Goal: Task Accomplishment & Management: Use online tool/utility

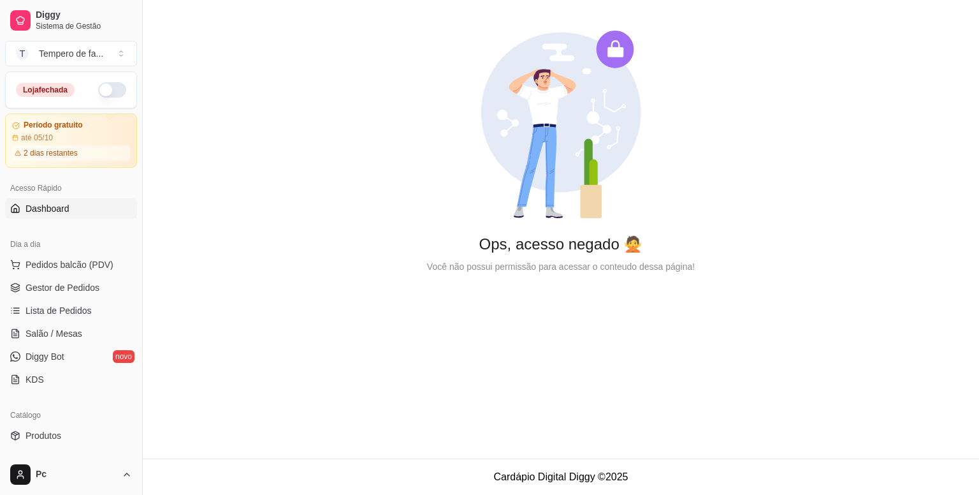
click at [108, 92] on button "button" at bounding box center [112, 89] width 28 height 15
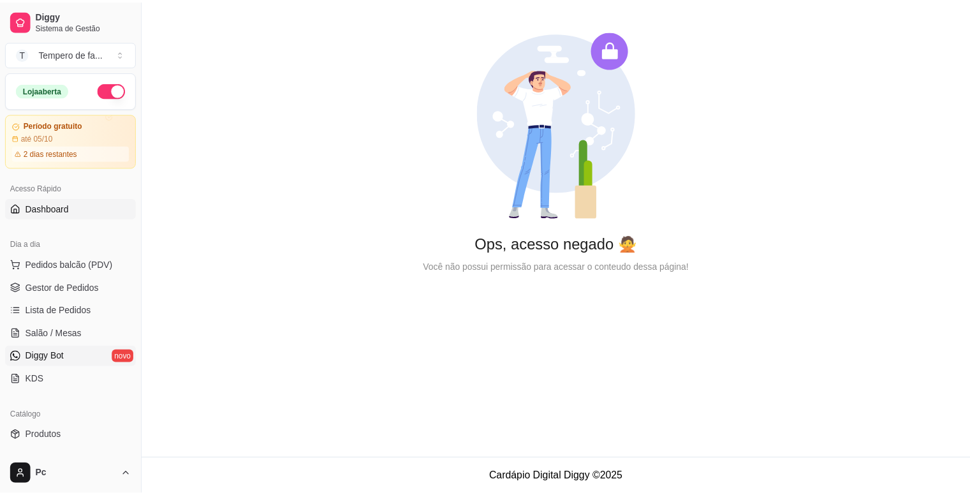
scroll to position [255, 0]
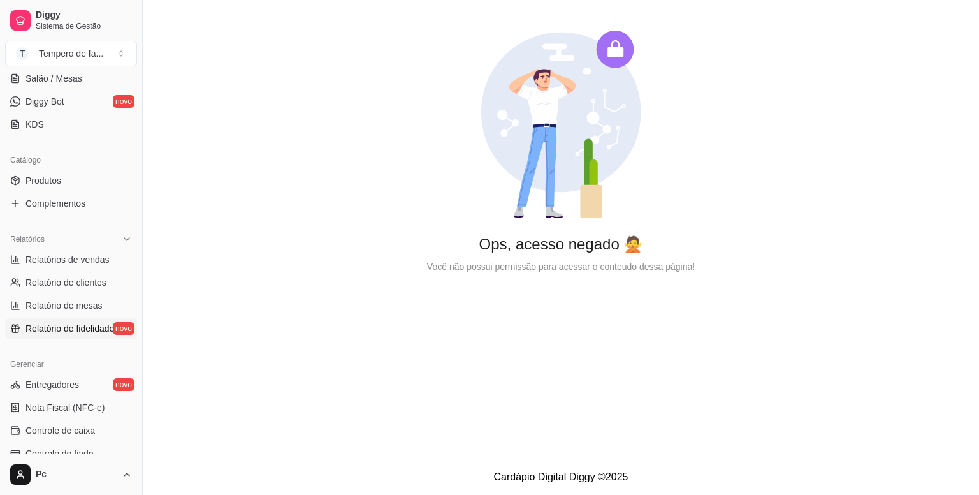
click at [61, 330] on span "Relatório de fidelidade" at bounding box center [70, 328] width 89 height 13
click at [112, 328] on span "Relatório de fidelidade" at bounding box center [70, 328] width 89 height 13
click at [119, 387] on link "Entregadores novo" at bounding box center [71, 384] width 132 height 20
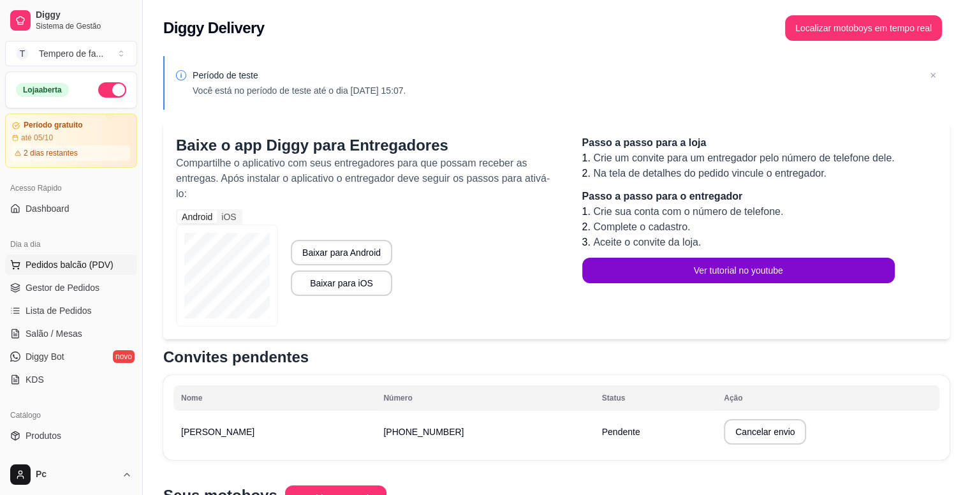
click at [63, 266] on span "Pedidos balcão (PDV)" at bounding box center [70, 264] width 88 height 13
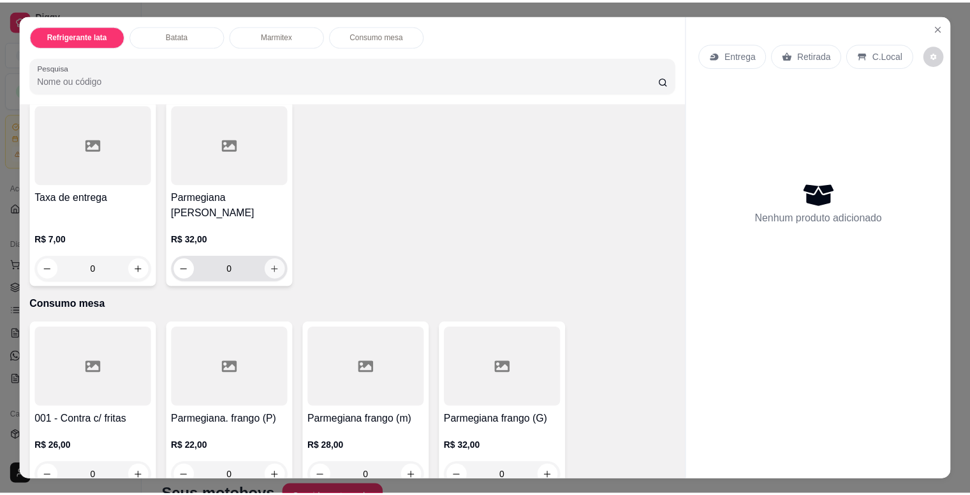
scroll to position [2205, 0]
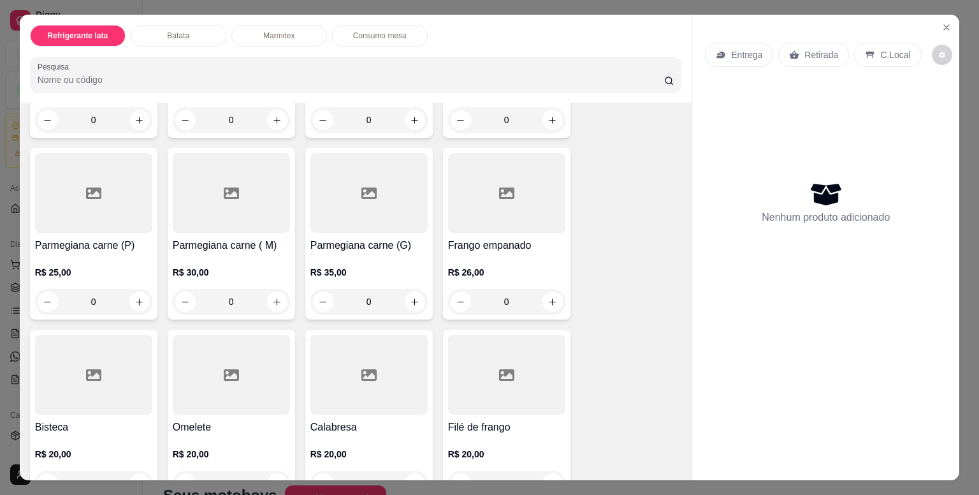
click at [881, 54] on p "C.Local" at bounding box center [896, 54] width 30 height 13
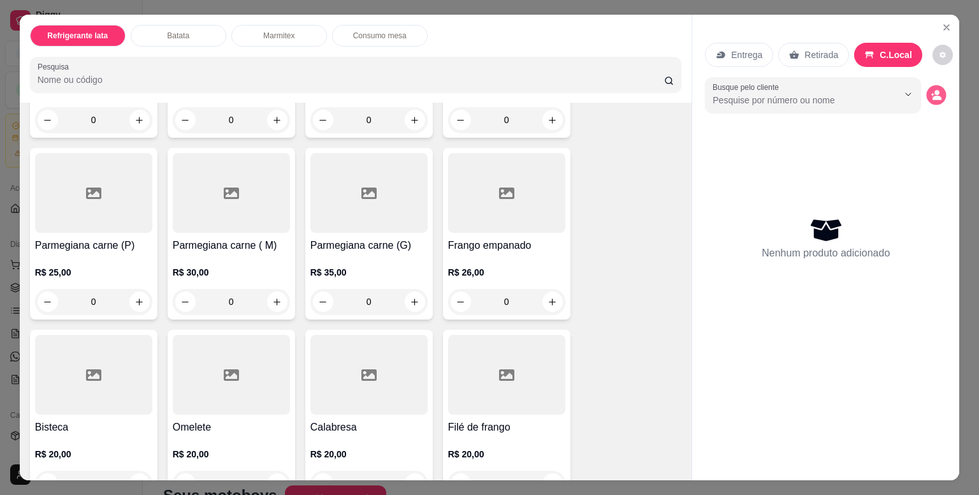
click at [935, 90] on icon "decrease-product-quantity" at bounding box center [937, 95] width 11 height 11
click at [946, 22] on icon "Close" at bounding box center [947, 27] width 10 height 10
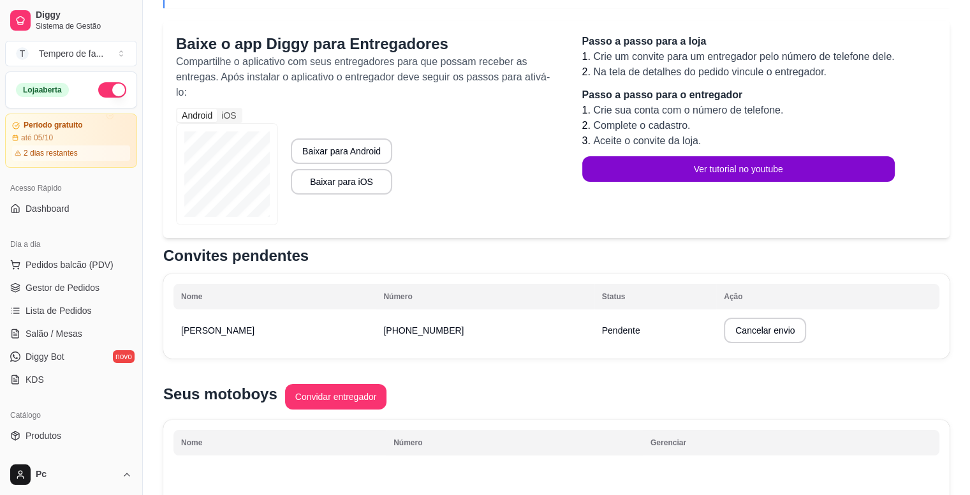
scroll to position [229, 0]
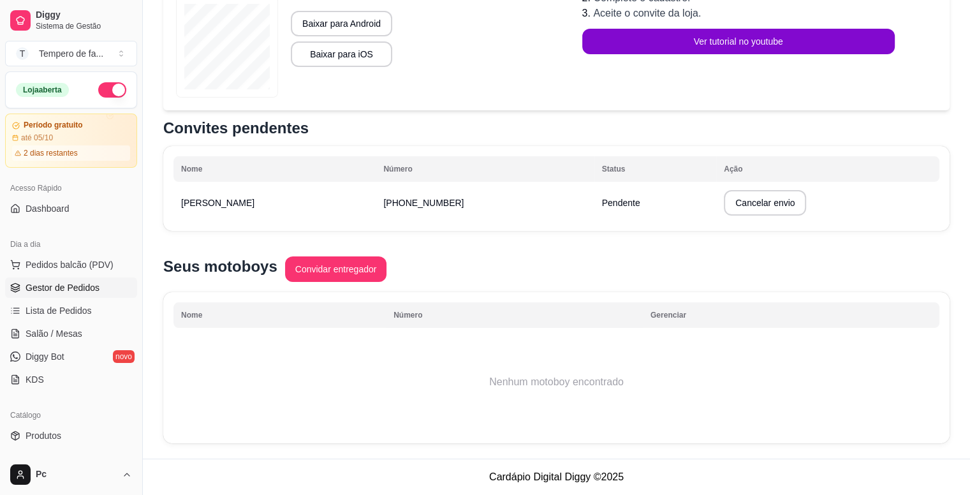
click at [77, 282] on span "Gestor de Pedidos" at bounding box center [63, 287] width 74 height 13
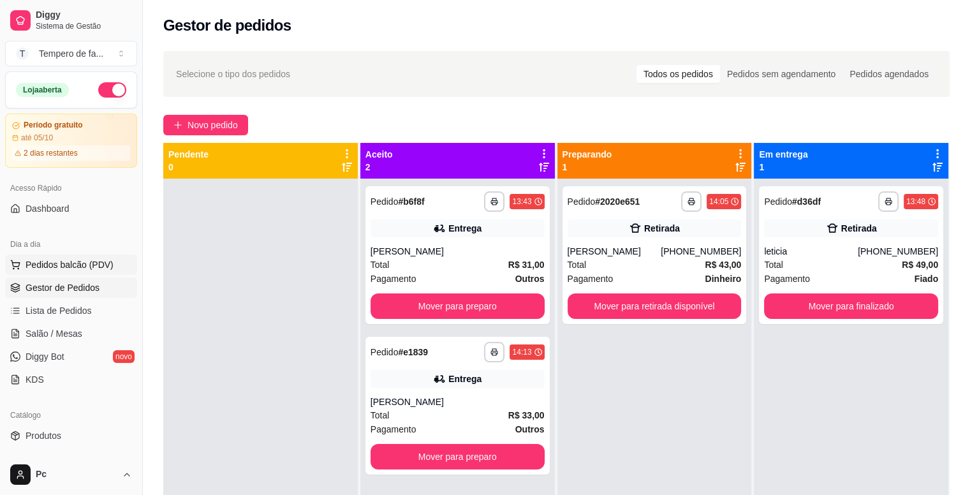
click at [69, 266] on span "Pedidos balcão (PDV)" at bounding box center [70, 264] width 88 height 13
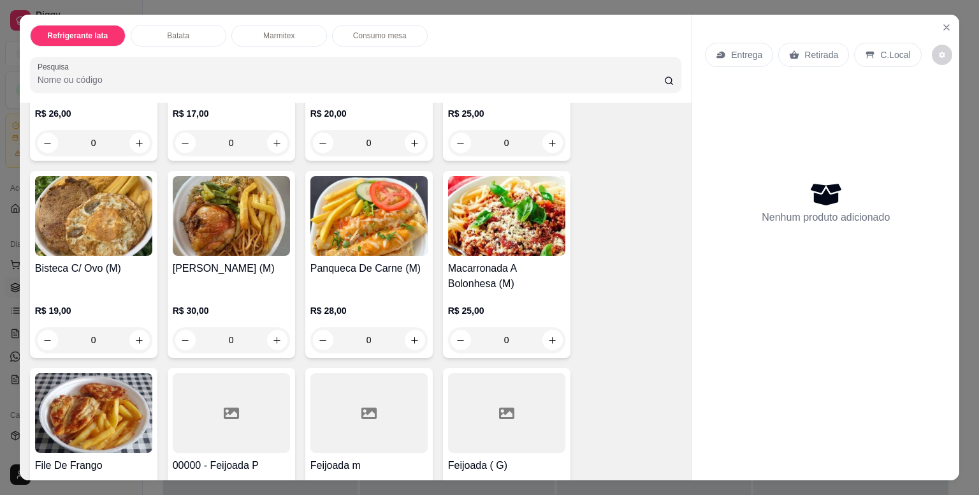
scroll to position [1084, 0]
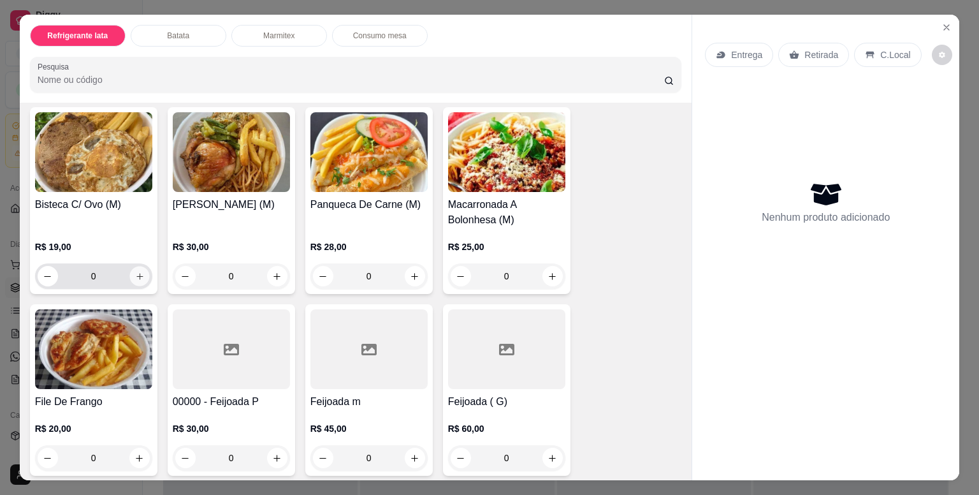
click at [133, 275] on button "increase-product-quantity" at bounding box center [139, 277] width 20 height 20
type input "1"
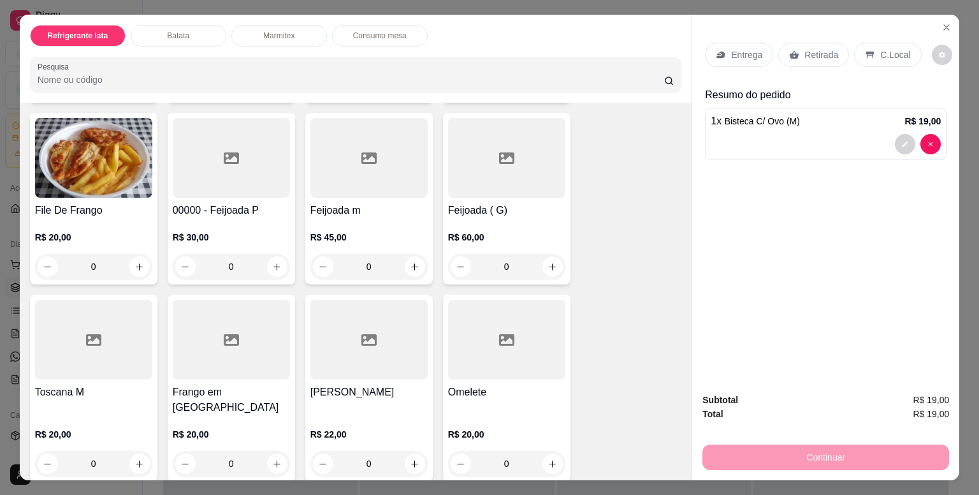
scroll to position [1466, 0]
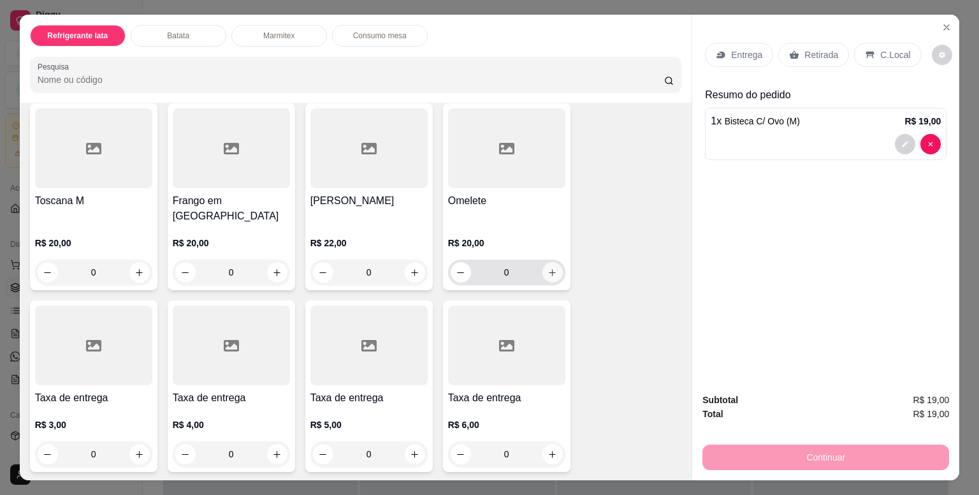
click at [552, 268] on icon "increase-product-quantity" at bounding box center [553, 273] width 10 height 10
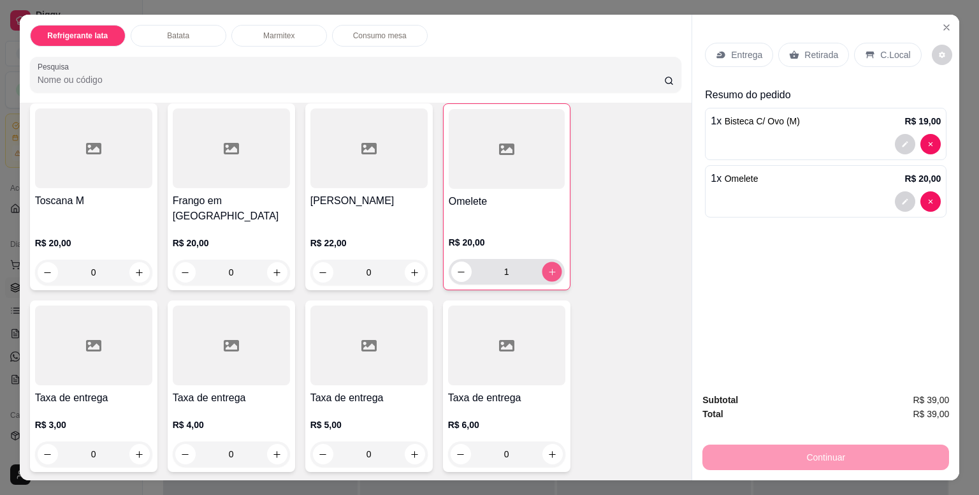
click at [552, 267] on icon "increase-product-quantity" at bounding box center [552, 272] width 10 height 10
type input "2"
click at [742, 57] on div "Entrega" at bounding box center [739, 55] width 68 height 24
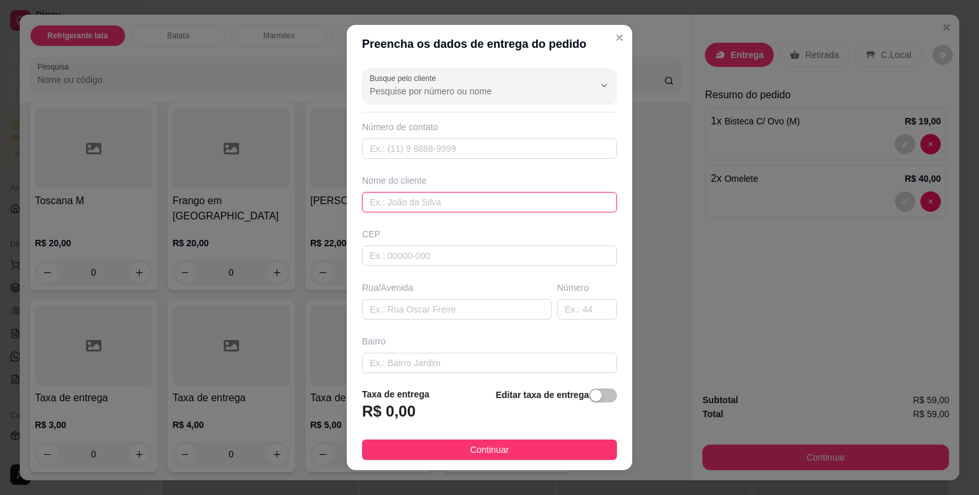
click at [444, 203] on input "text" at bounding box center [489, 202] width 255 height 20
type input "diego"
click at [589, 396] on button "button" at bounding box center [603, 395] width 28 height 14
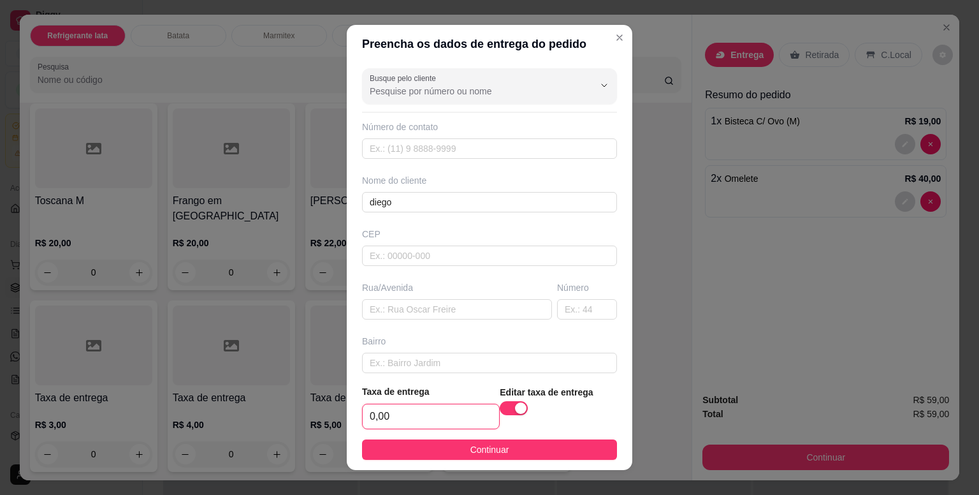
click at [431, 424] on input "0,00" at bounding box center [431, 416] width 136 height 24
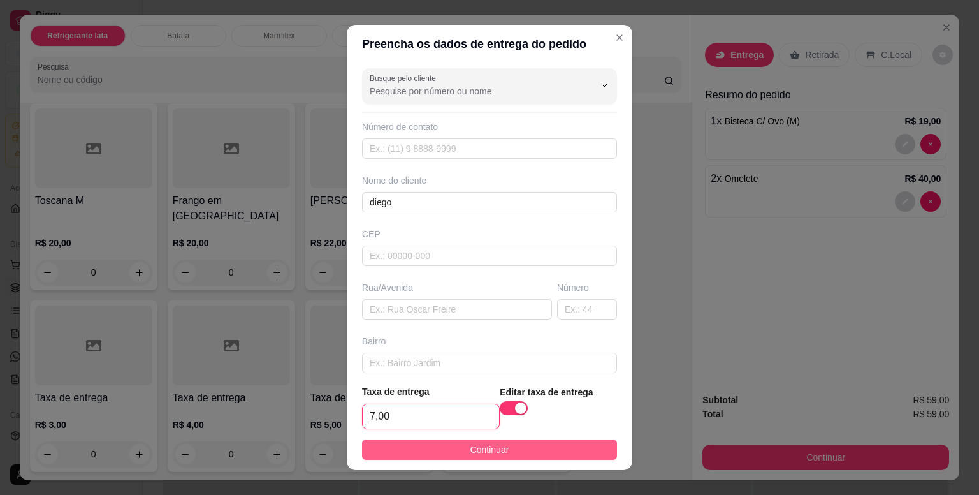
type input "7,00"
click at [441, 448] on button "Continuar" at bounding box center [489, 449] width 255 height 20
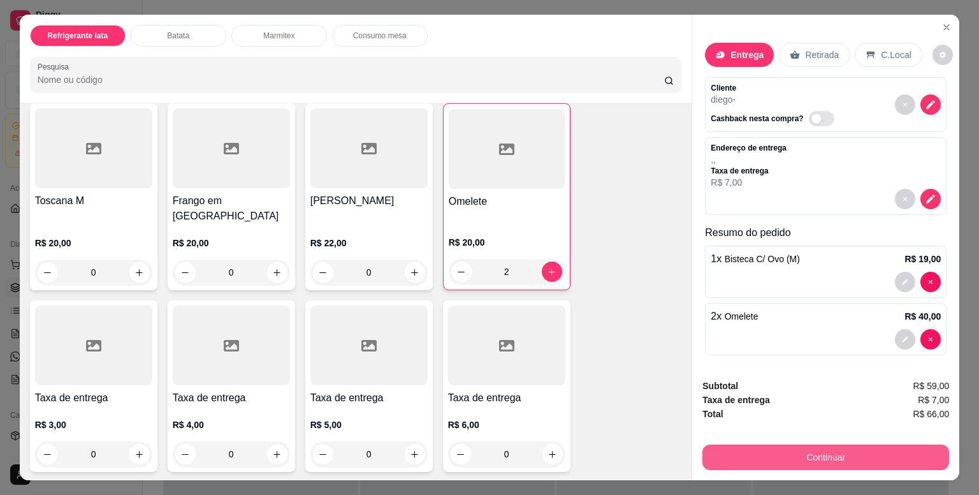
click at [852, 451] on button "Continuar" at bounding box center [826, 457] width 247 height 26
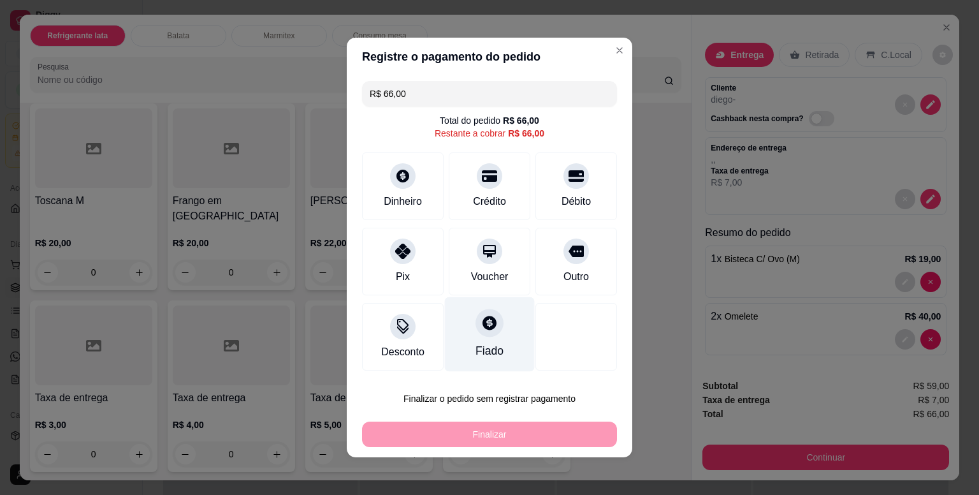
click at [461, 334] on div "Fiado" at bounding box center [490, 334] width 90 height 75
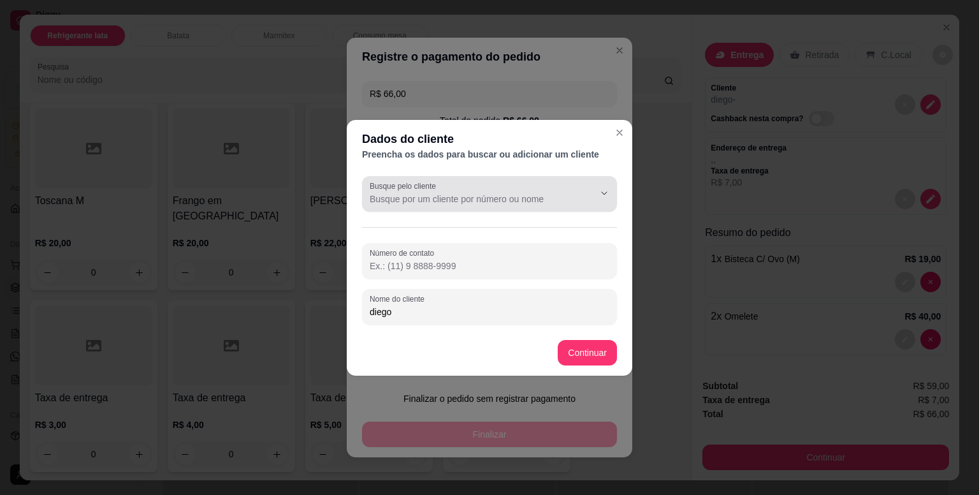
click at [510, 206] on div at bounding box center [490, 194] width 240 height 26
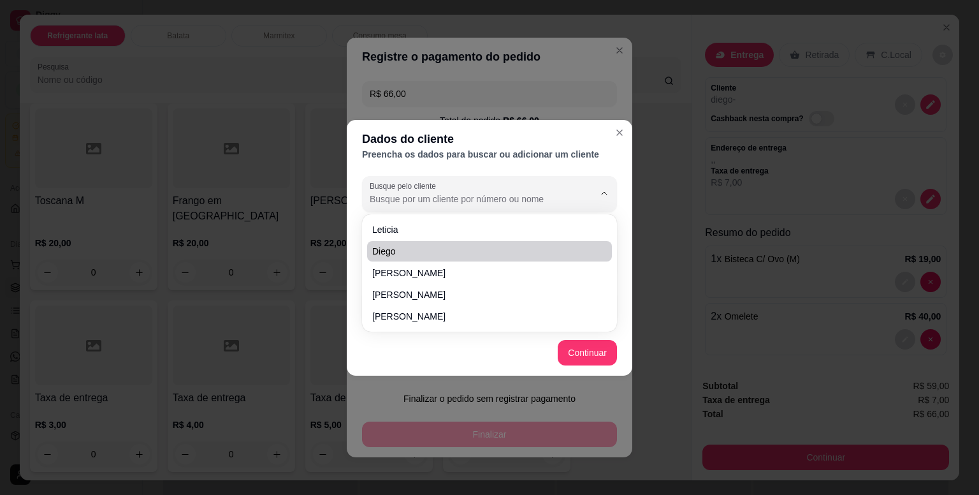
click at [386, 254] on span "diego" at bounding box center [483, 251] width 222 height 13
type input "diego"
type input "(11) 9 4716-8513"
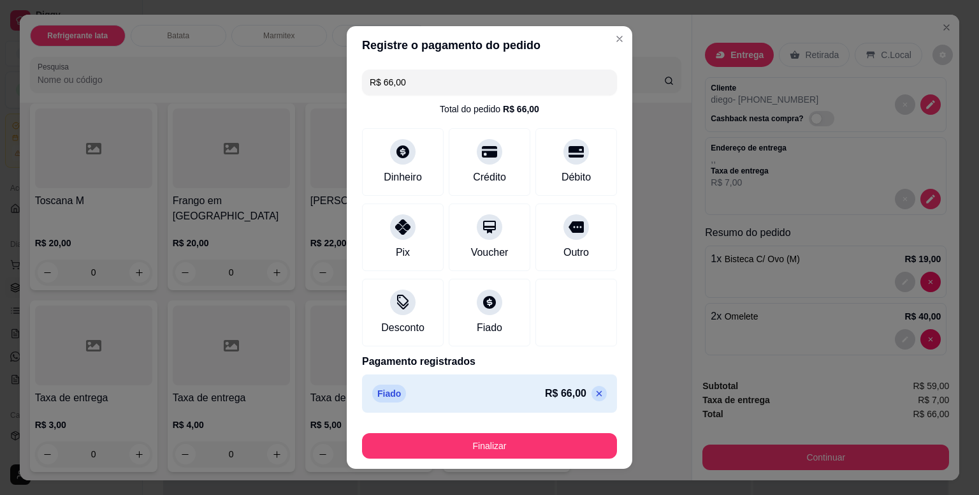
type input "R$ 0,00"
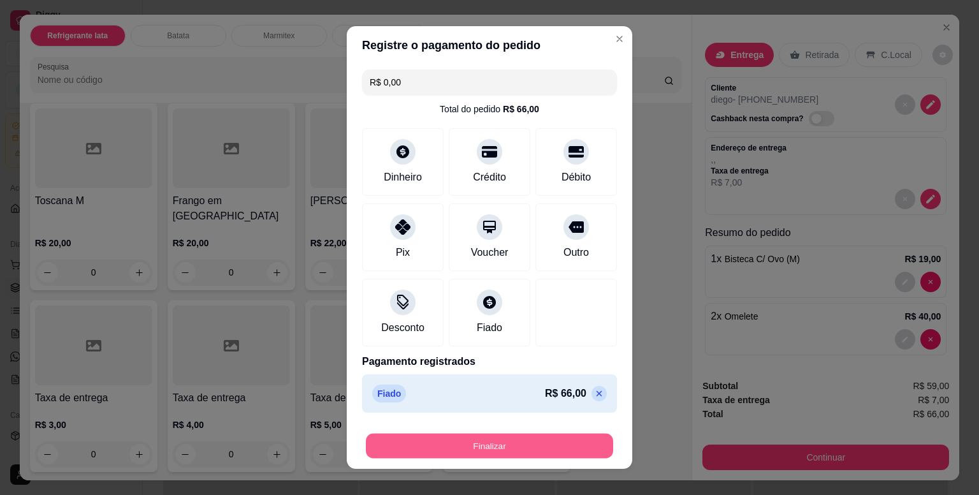
click at [559, 442] on button "Finalizar" at bounding box center [489, 446] width 247 height 25
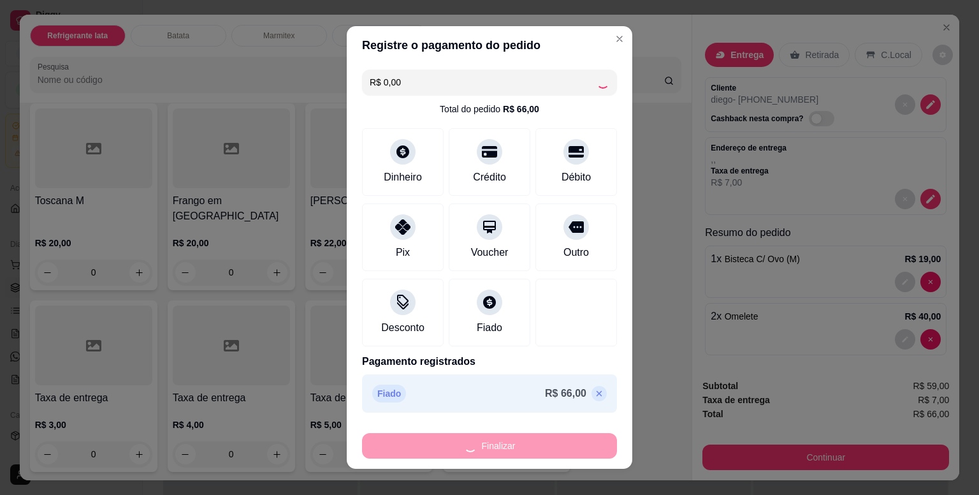
type input "0"
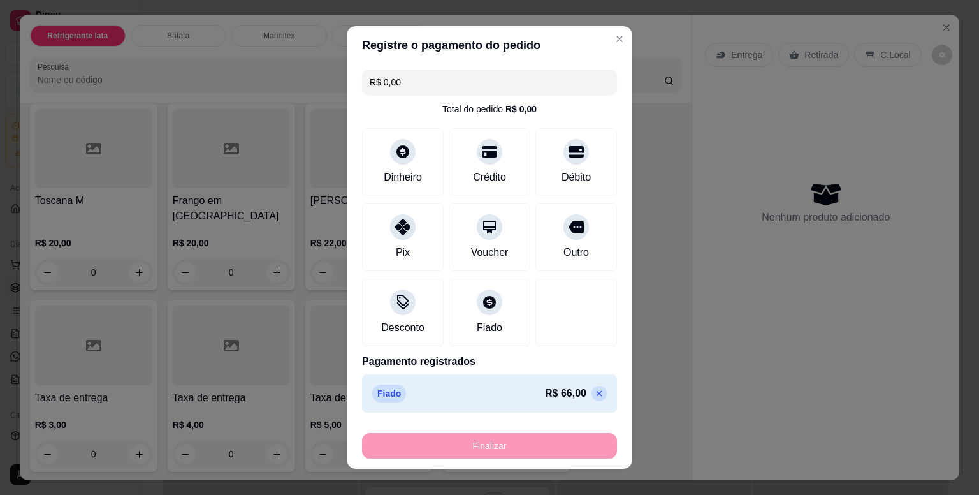
type input "-R$ 66,00"
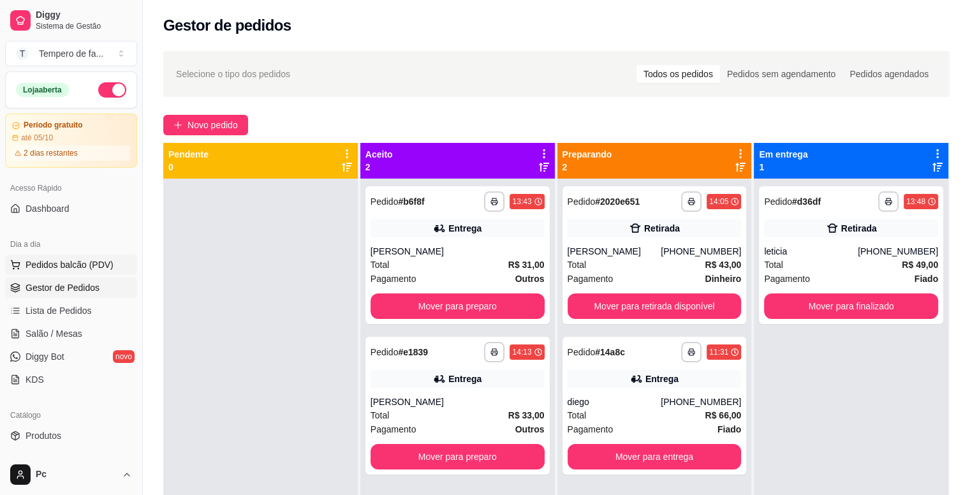
click at [52, 263] on span "Pedidos balcão (PDV)" at bounding box center [70, 264] width 88 height 13
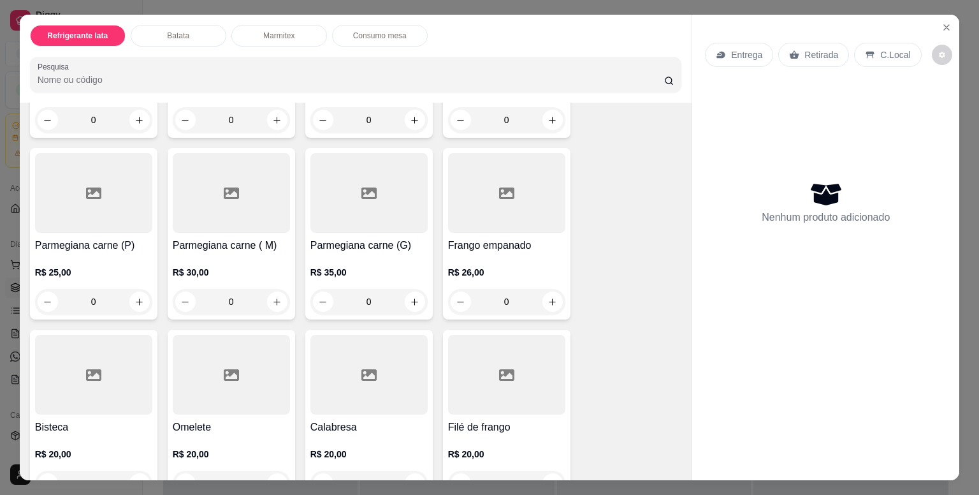
scroll to position [31, 0]
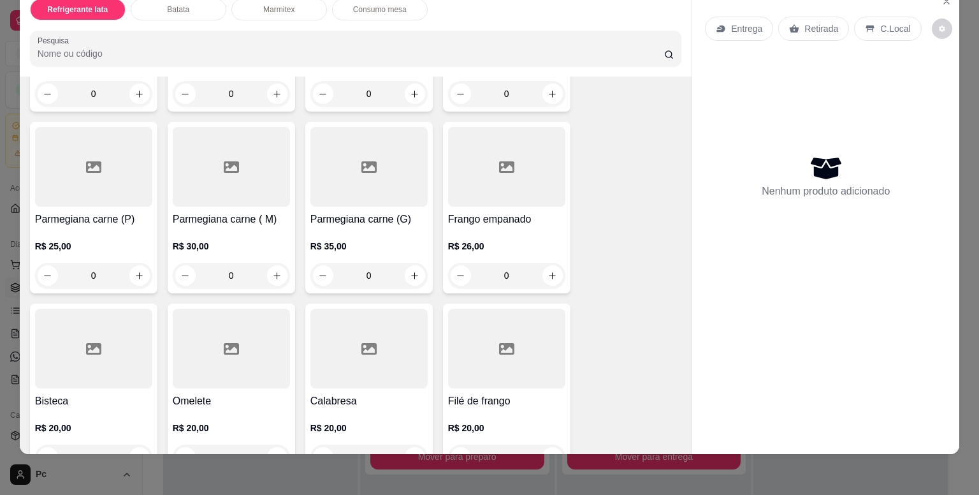
click at [783, 476] on div "Refrigerante lata Batata Marmitex Consumo mesa Pesquisa Item avulso Refrigerant…" at bounding box center [489, 247] width 979 height 495
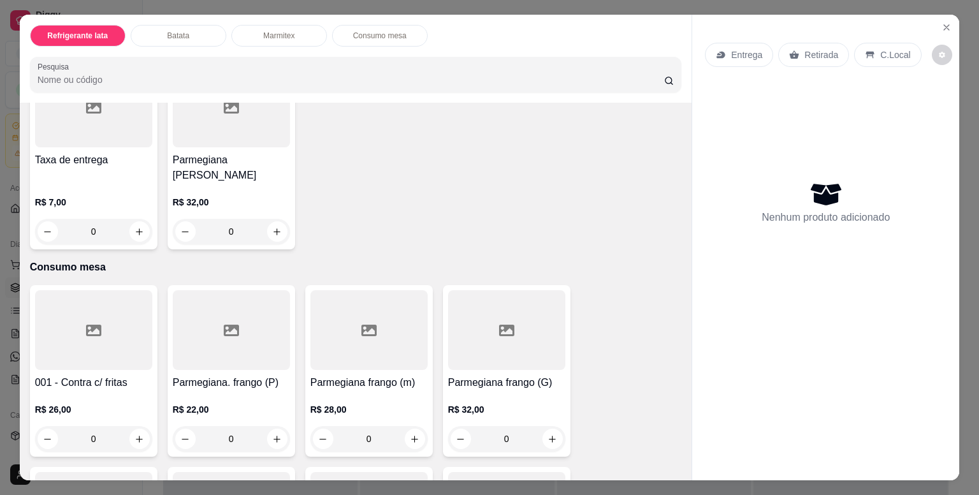
scroll to position [1822, 0]
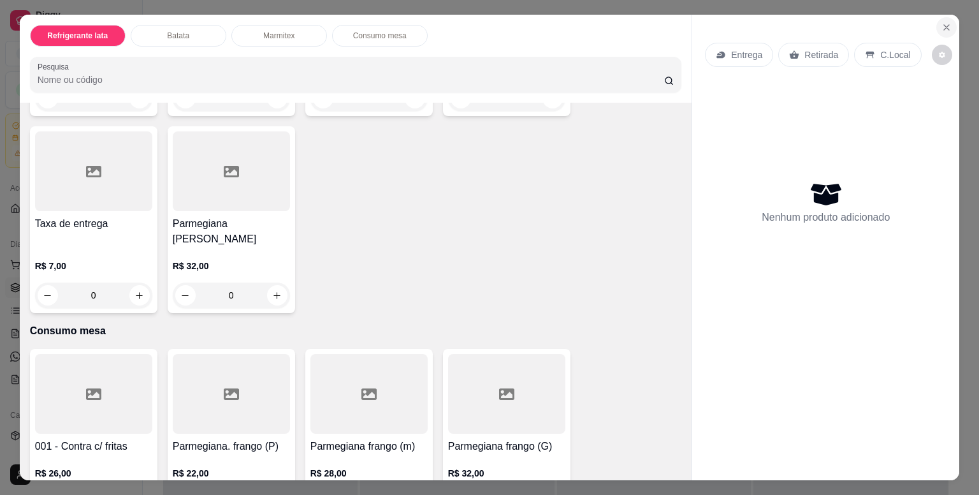
click at [942, 23] on icon "Close" at bounding box center [947, 27] width 10 height 10
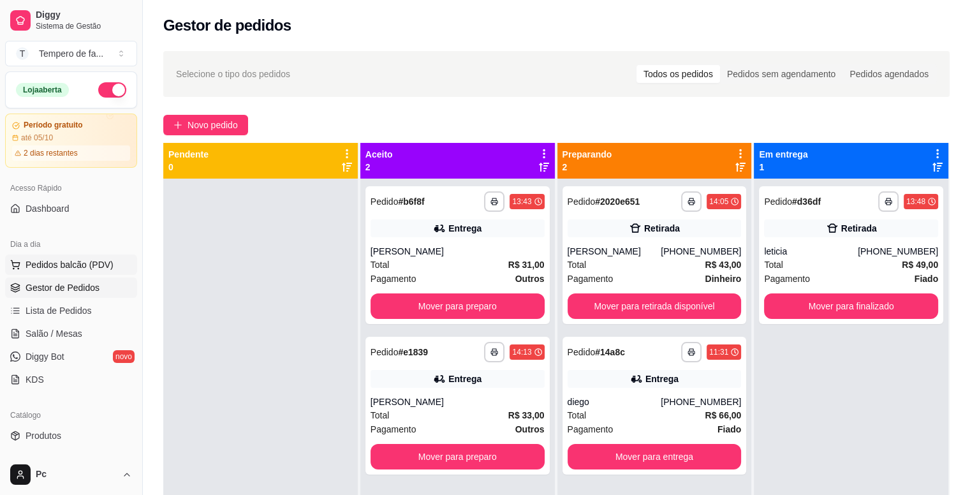
click at [44, 260] on span "Pedidos balcão (PDV)" at bounding box center [70, 264] width 88 height 13
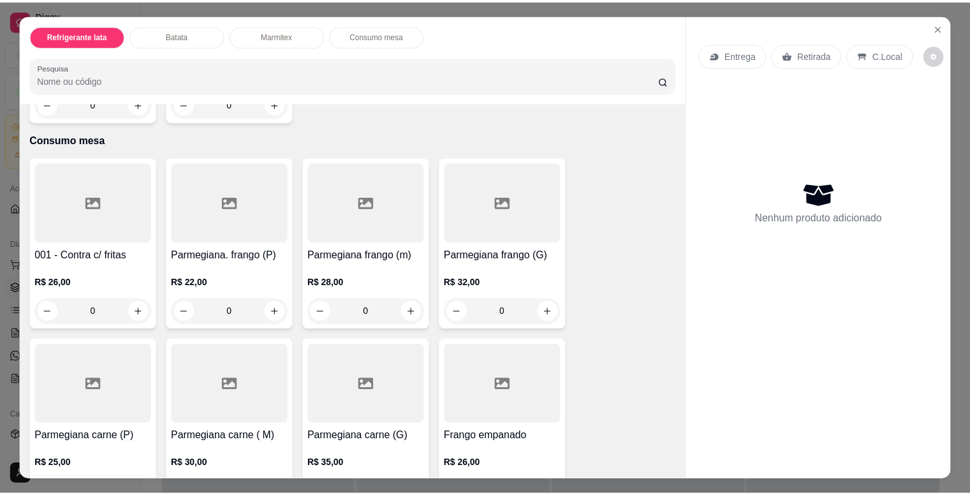
scroll to position [2205, 0]
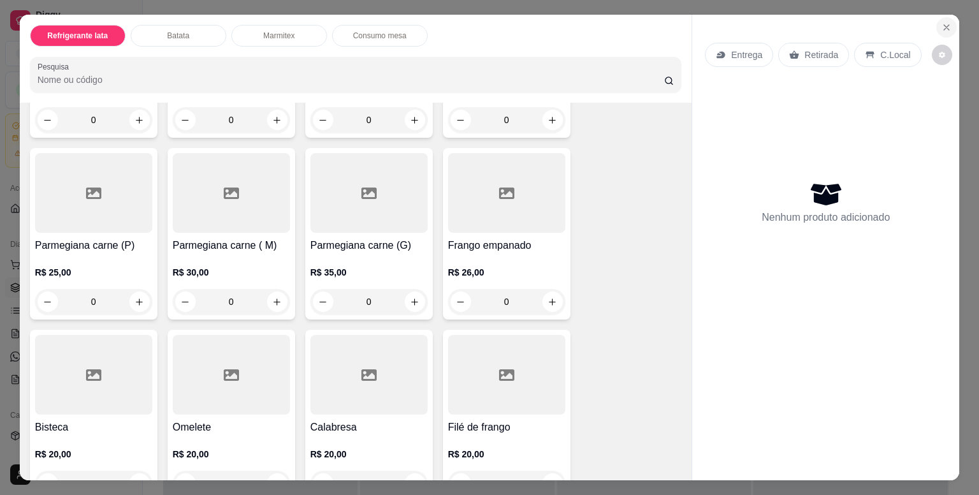
click at [942, 22] on icon "Close" at bounding box center [947, 27] width 10 height 10
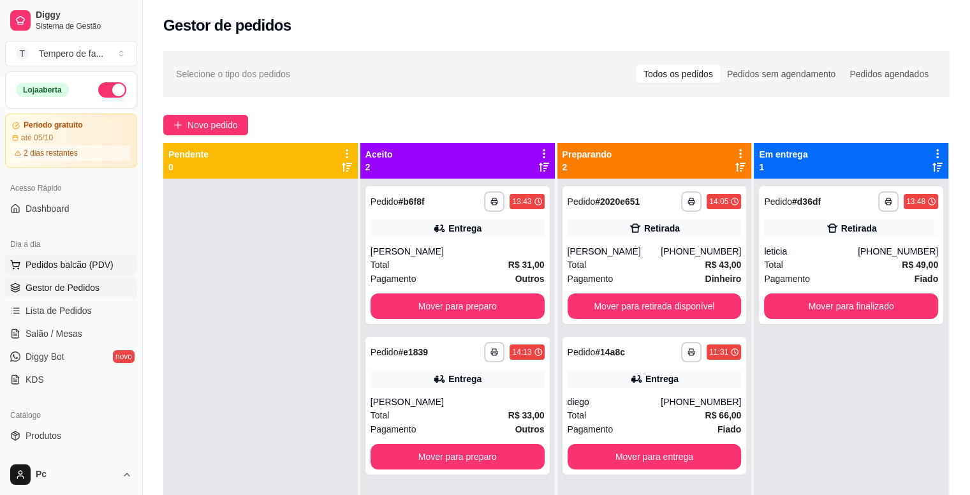
click at [69, 266] on span "Pedidos balcão (PDV)" at bounding box center [70, 264] width 88 height 13
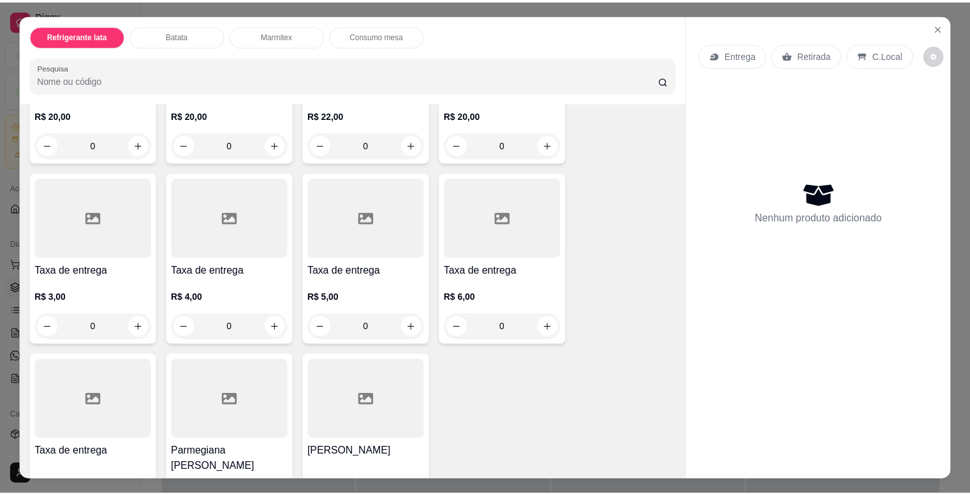
scroll to position [1722, 0]
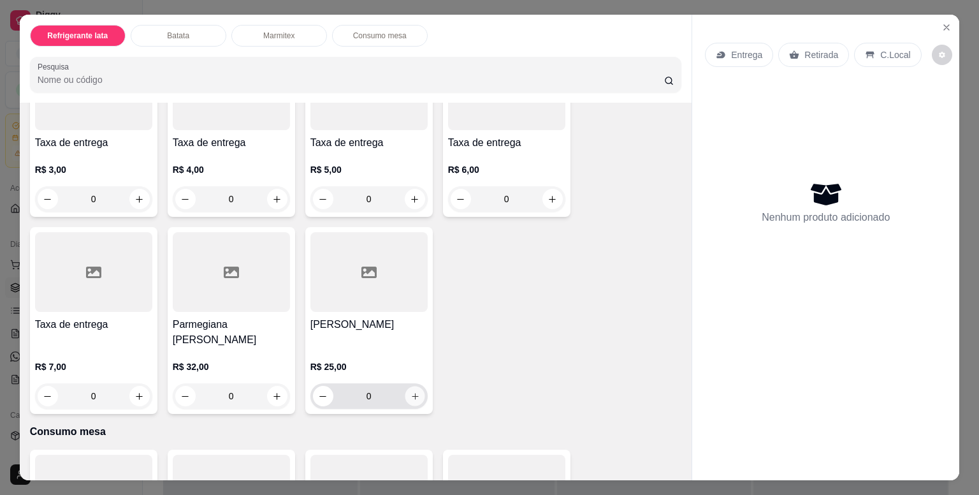
click at [410, 391] on icon "increase-product-quantity" at bounding box center [415, 396] width 10 height 10
type input "1"
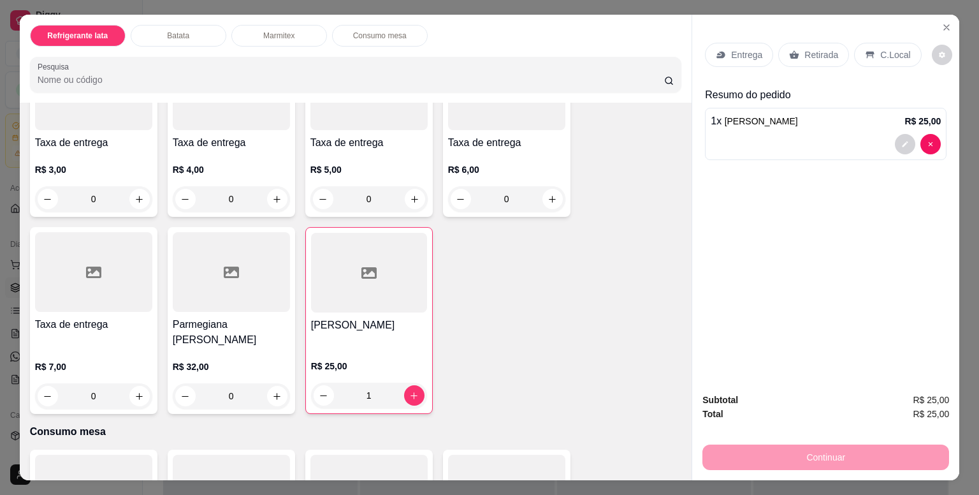
click at [744, 54] on p "Entrega" at bounding box center [746, 54] width 31 height 13
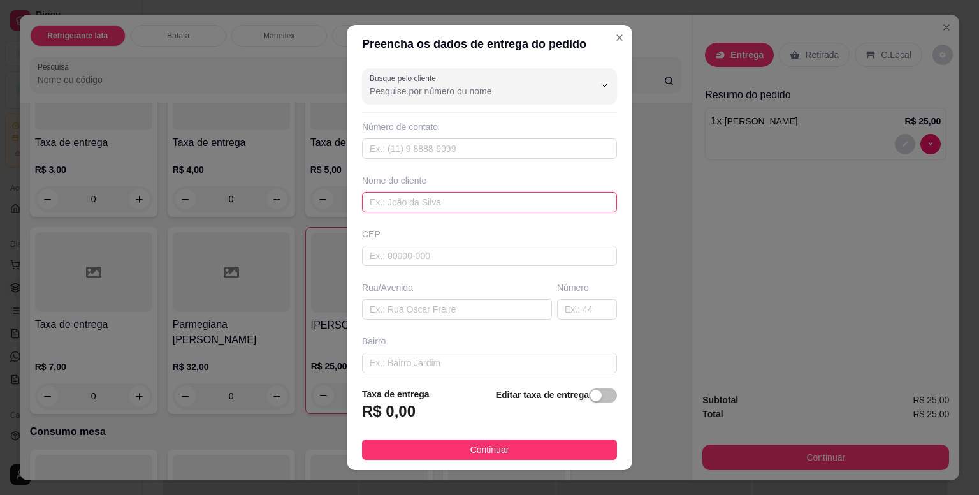
click at [388, 206] on input "text" at bounding box center [489, 202] width 255 height 20
type input "paulo"
click at [591, 400] on span "button" at bounding box center [603, 395] width 28 height 14
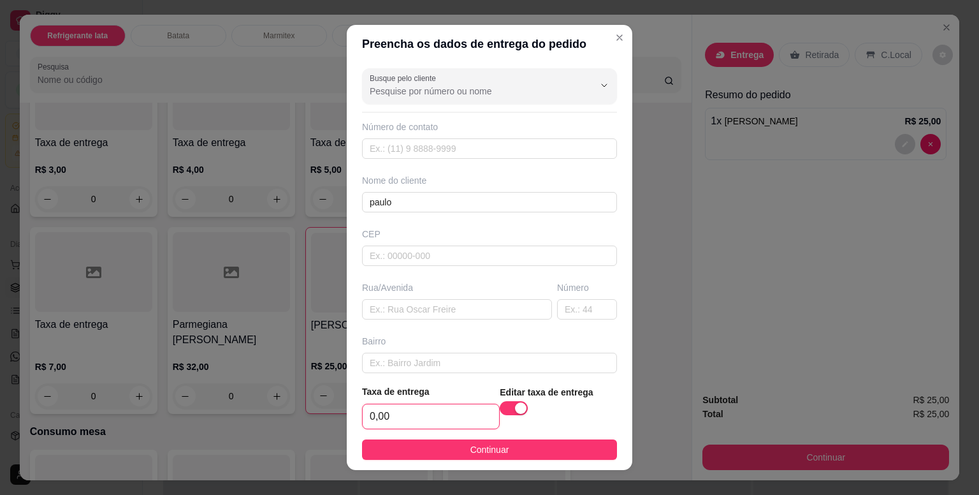
click at [399, 421] on input "0,00" at bounding box center [431, 416] width 136 height 24
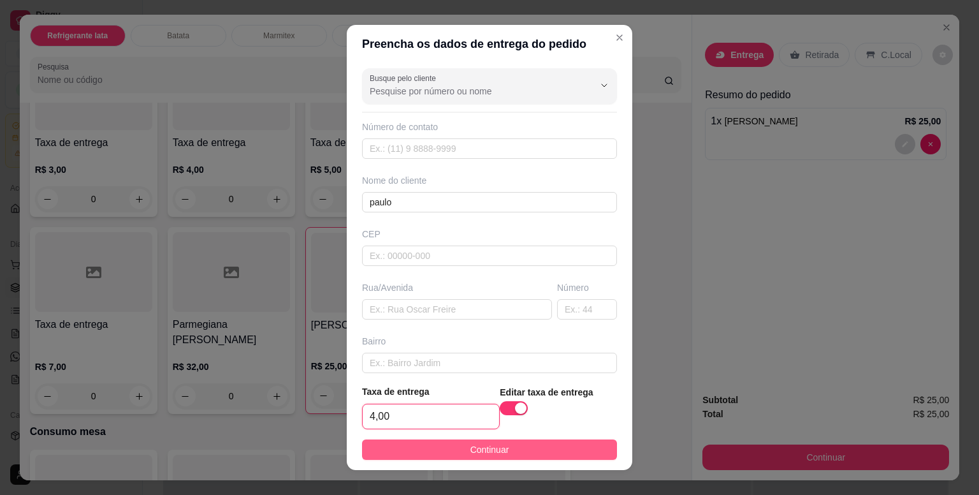
type input "4,00"
click at [471, 450] on span "Continuar" at bounding box center [490, 449] width 39 height 14
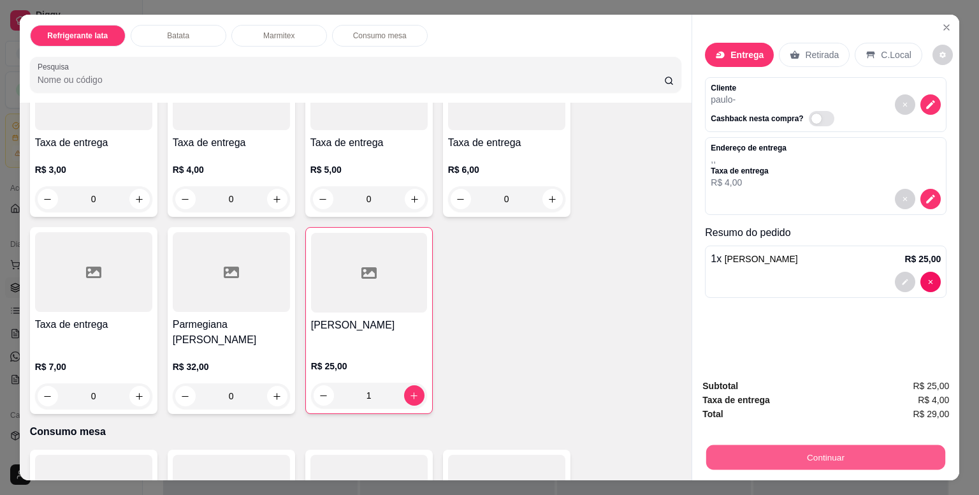
click at [836, 451] on button "Continuar" at bounding box center [825, 456] width 239 height 25
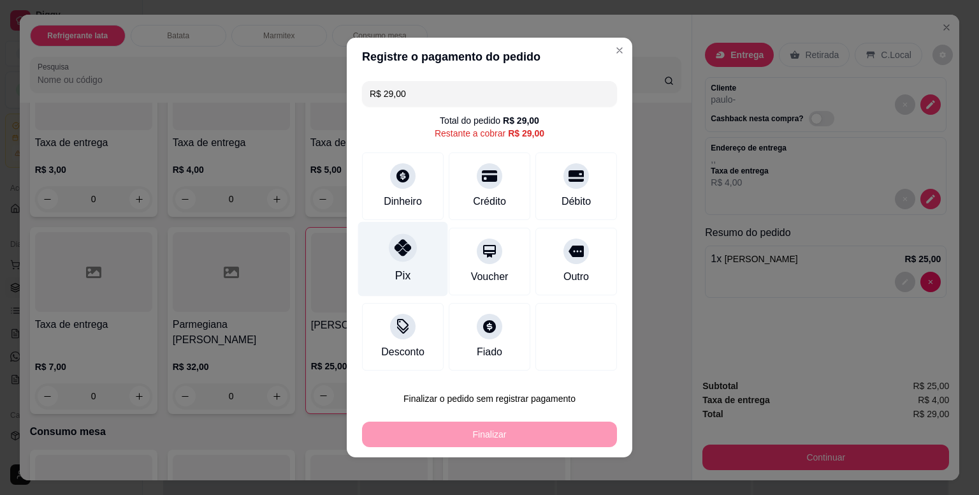
click at [392, 258] on div at bounding box center [403, 247] width 28 height 28
type input "R$ 0,00"
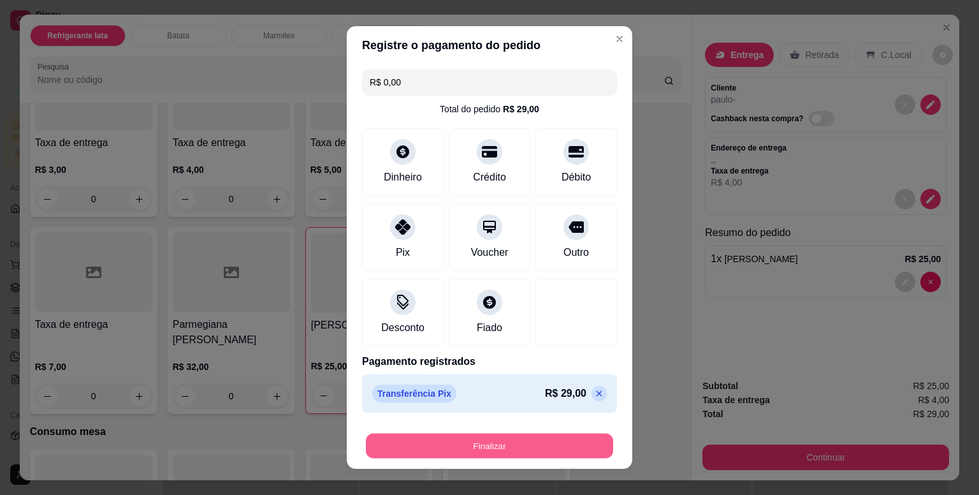
click at [536, 447] on button "Finalizar" at bounding box center [489, 446] width 247 height 25
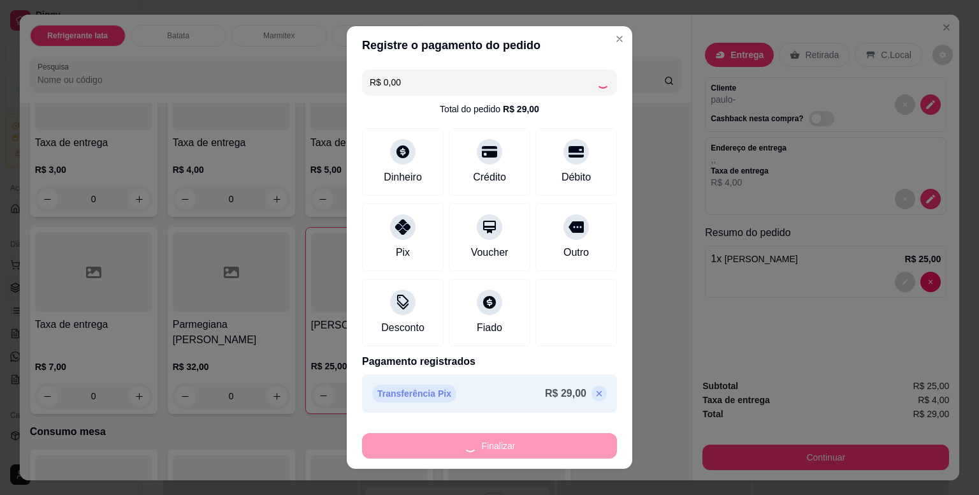
type input "0"
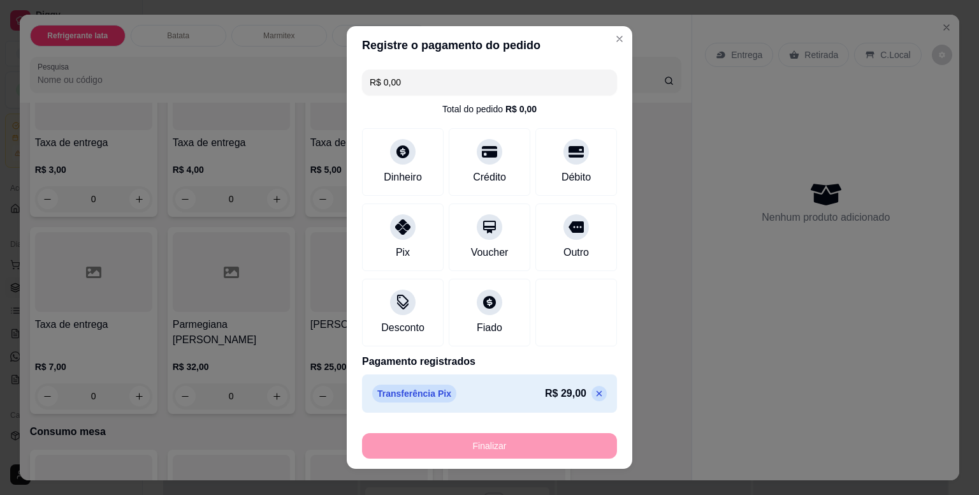
type input "-R$ 29,00"
